Goal: Information Seeking & Learning: Find specific fact

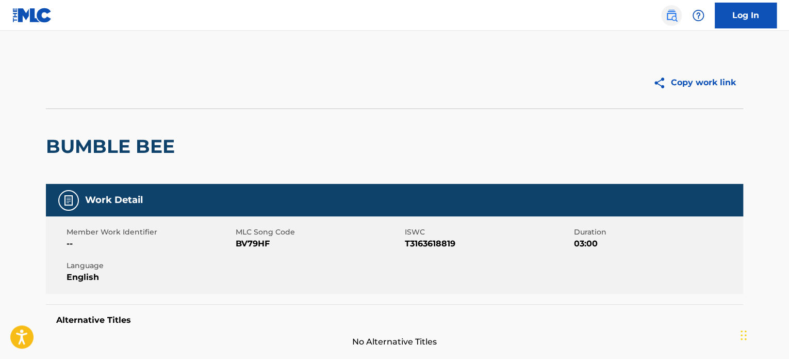
click at [675, 19] on img at bounding box center [671, 15] width 12 height 12
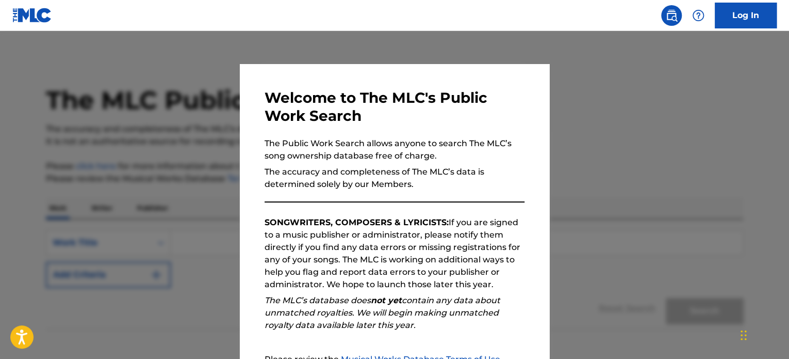
drag, startPoint x: 677, startPoint y: 93, endPoint x: 621, endPoint y: 133, distance: 69.0
click at [677, 94] on div at bounding box center [394, 210] width 789 height 359
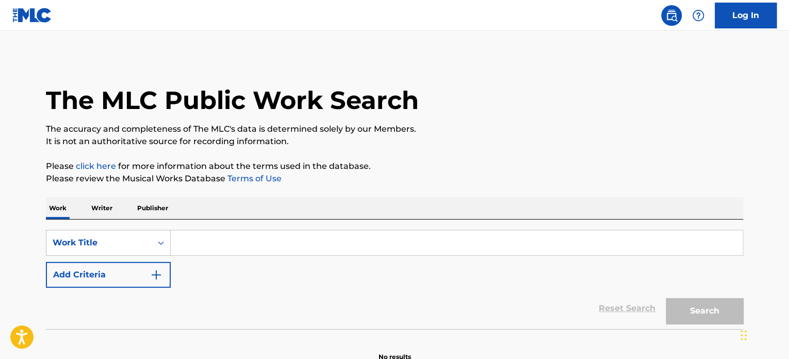
click at [384, 250] on input "Search Form" at bounding box center [457, 242] width 572 height 25
paste input "STELLAR"
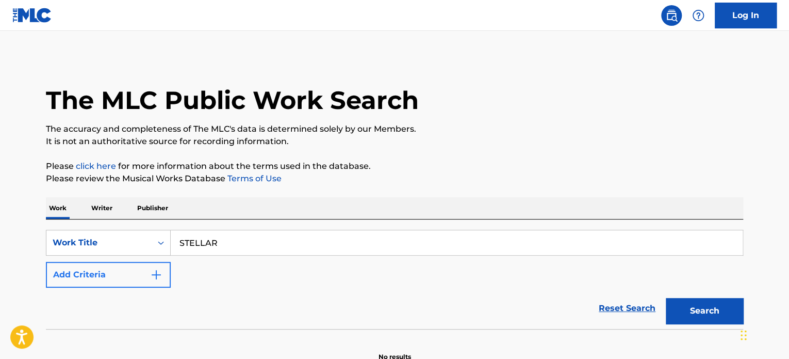
type input "STELLAR"
click at [111, 268] on button "Add Criteria" at bounding box center [108, 275] width 125 height 26
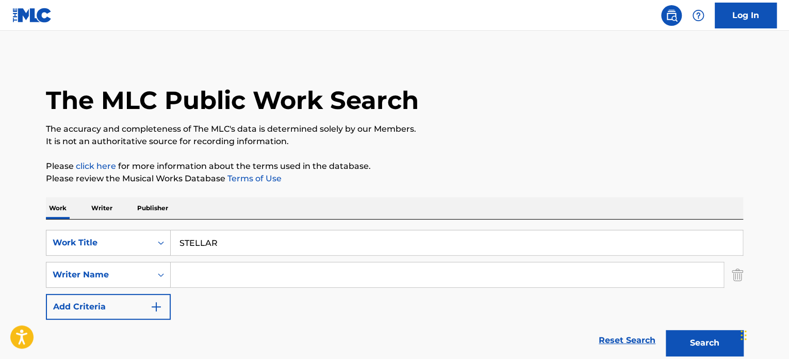
click at [268, 271] on input "Search Form" at bounding box center [447, 274] width 553 height 25
paste input "diedlonely, énouement"
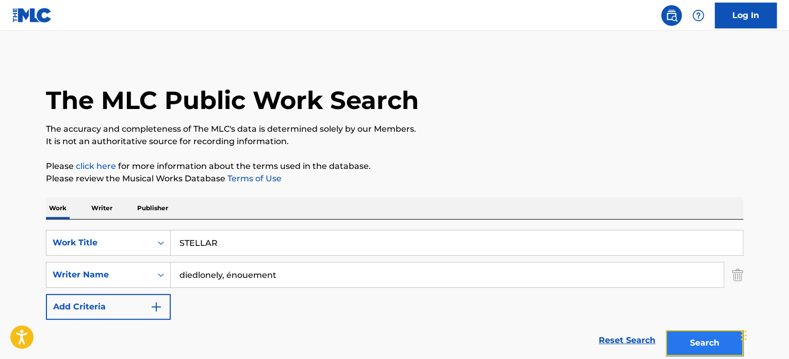
click at [698, 347] on button "Search" at bounding box center [704, 343] width 77 height 26
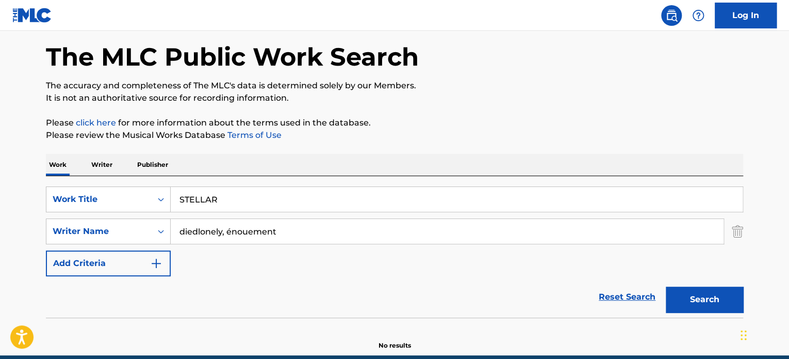
scroll to position [89, 0]
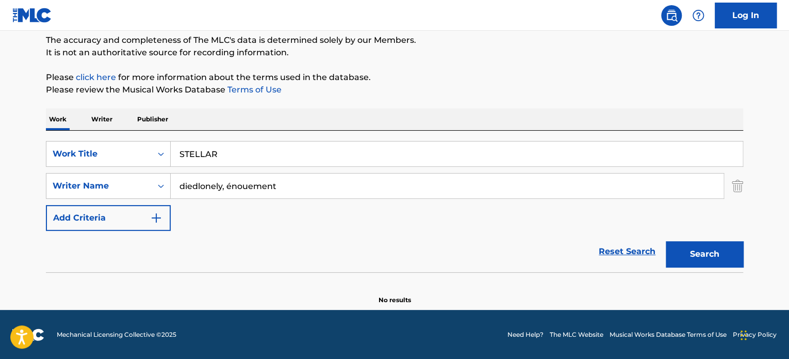
drag, startPoint x: 227, startPoint y: 185, endPoint x: 343, endPoint y: 194, distance: 116.4
click at [343, 194] on input "diedlonely, énouement" at bounding box center [447, 185] width 553 height 25
click at [701, 252] on button "Search" at bounding box center [704, 254] width 77 height 26
click at [180, 185] on input "diedlonely" at bounding box center [447, 185] width 553 height 25
click at [696, 247] on button "Search" at bounding box center [704, 254] width 77 height 26
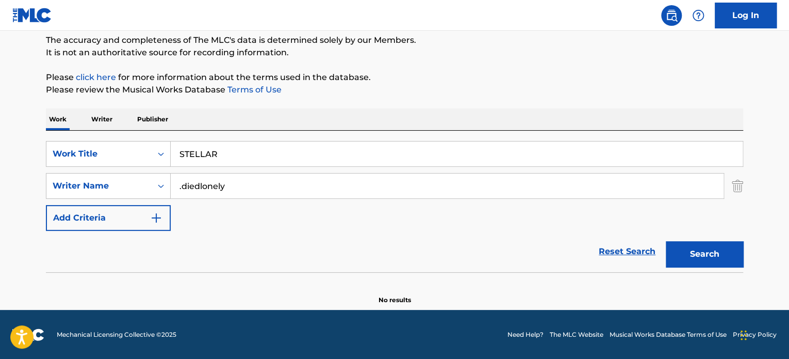
click at [182, 184] on input ".diedlonely" at bounding box center [447, 185] width 553 height 25
click at [712, 252] on button "Search" at bounding box center [704, 254] width 77 height 26
click at [231, 189] on input "diedlonely" at bounding box center [447, 185] width 553 height 25
paste input "[PERSON_NAME]"
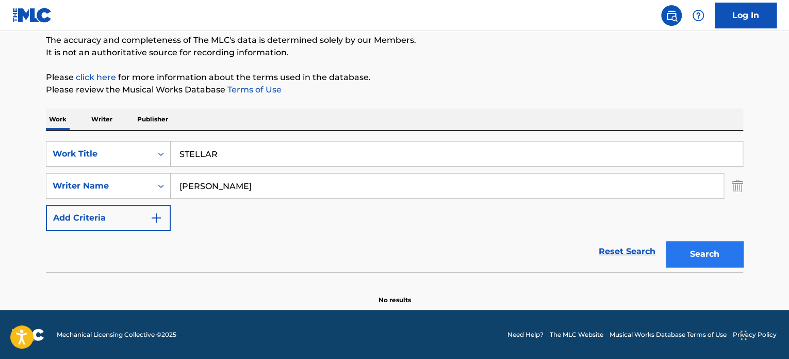
type input "[PERSON_NAME]"
click at [698, 259] on button "Search" at bounding box center [704, 254] width 77 height 26
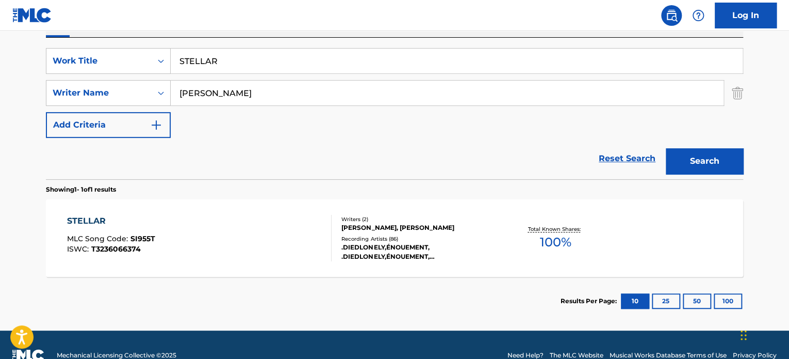
scroll to position [192, 0]
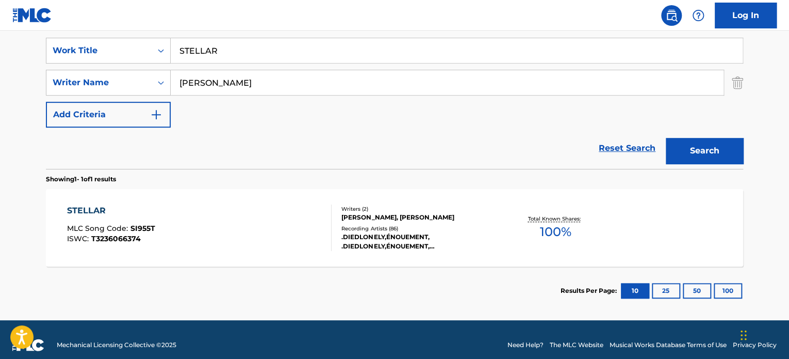
click at [116, 249] on div "STELLAR MLC Song Code : SI955T ISWC : T3236066374" at bounding box center [111, 227] width 88 height 46
